Goal: Task Accomplishment & Management: Complete application form

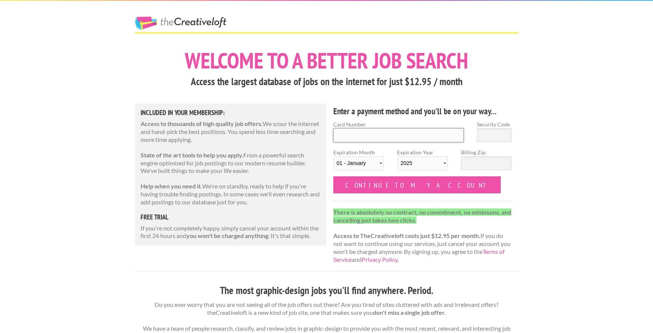
click at [387, 136] on input "Card Number" at bounding box center [398, 135] width 131 height 14
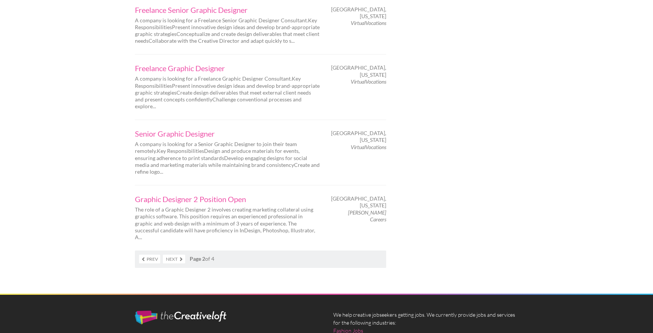
scroll to position [1199, 0]
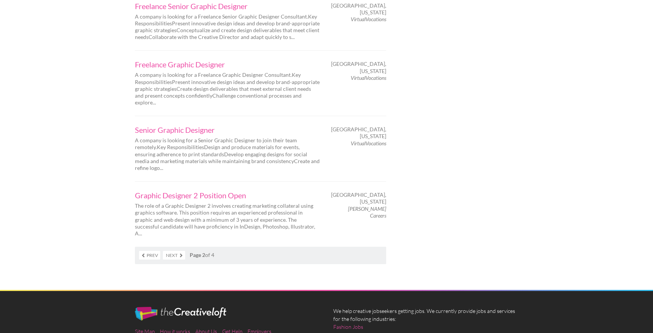
click at [178, 251] on link "Next" at bounding box center [174, 255] width 22 height 9
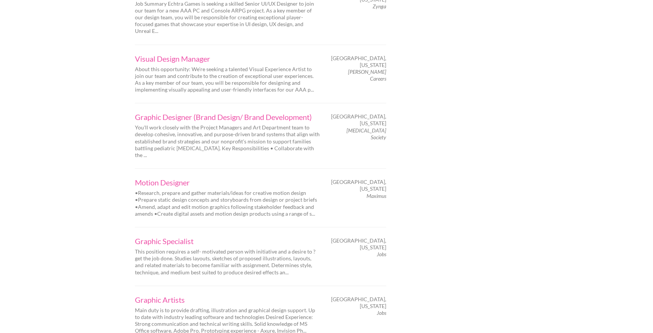
scroll to position [1131, 0]
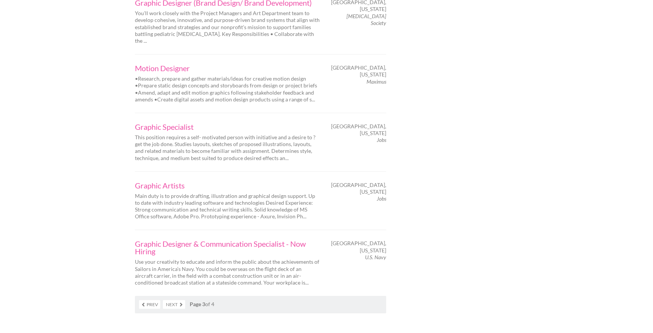
click at [177, 300] on link "Next" at bounding box center [174, 304] width 22 height 9
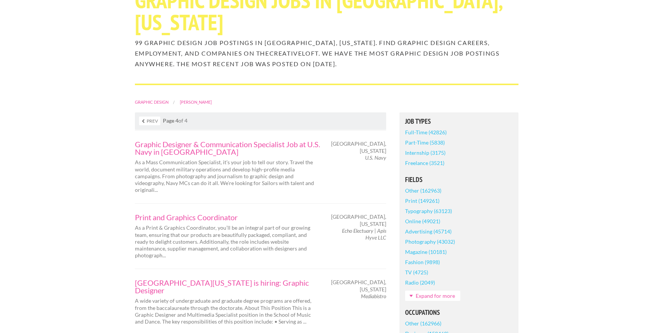
scroll to position [95, 0]
